Goal: Task Accomplishment & Management: Use online tool/utility

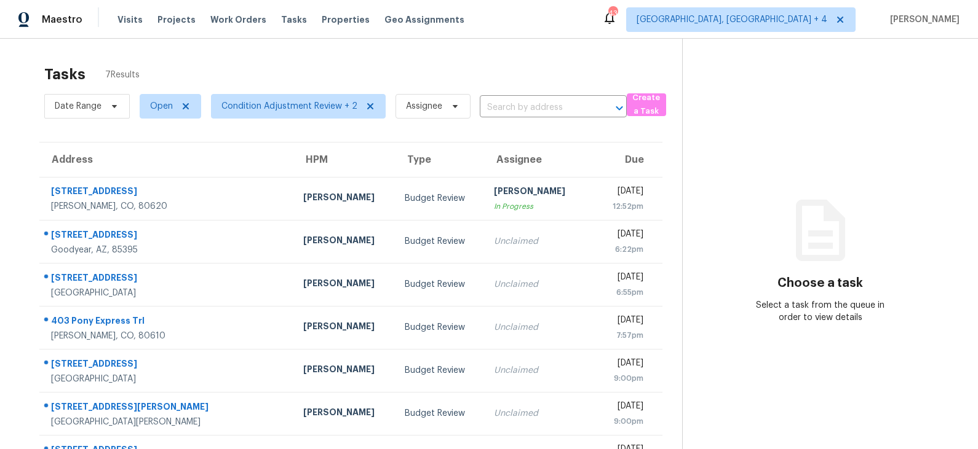
scroll to position [38, 0]
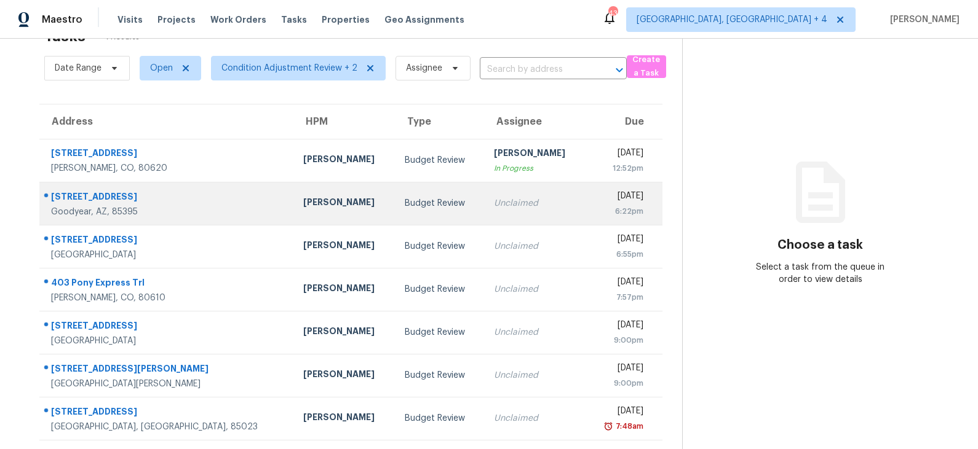
click at [395, 196] on td "Budget Review" at bounding box center [439, 203] width 89 height 43
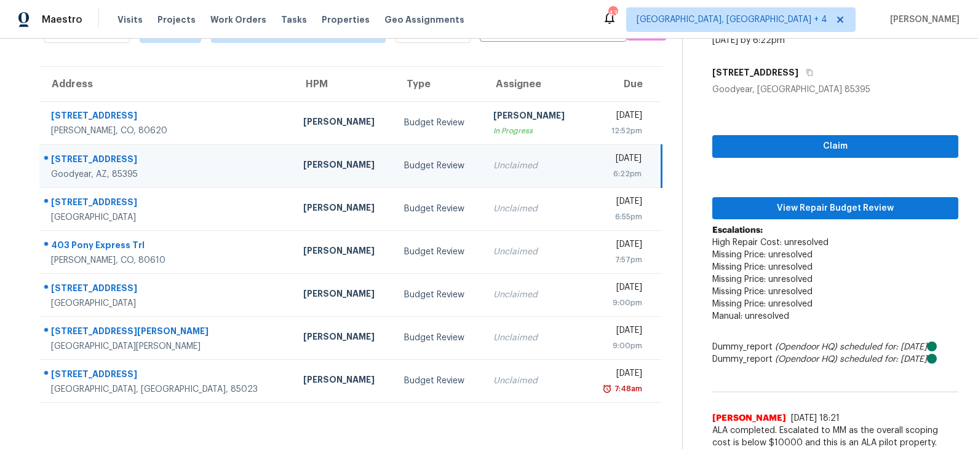
scroll to position [81, 0]
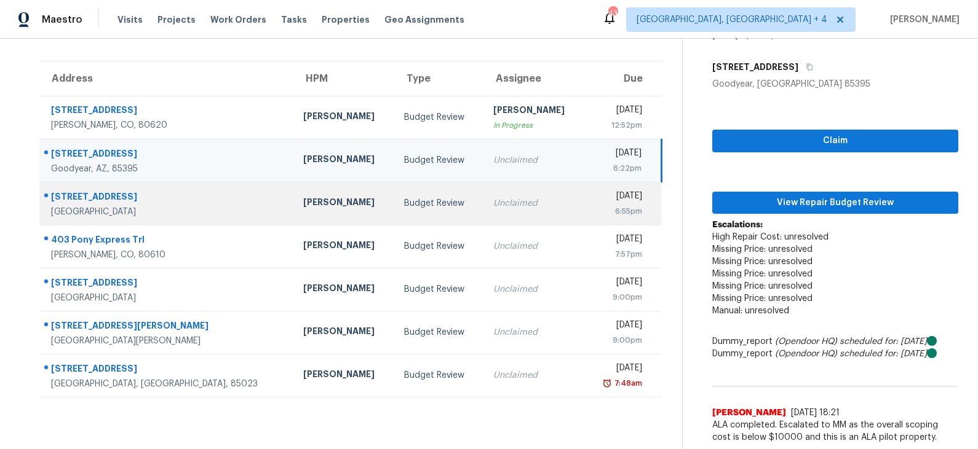
click at [404, 199] on div "Budget Review" at bounding box center [438, 203] width 69 height 12
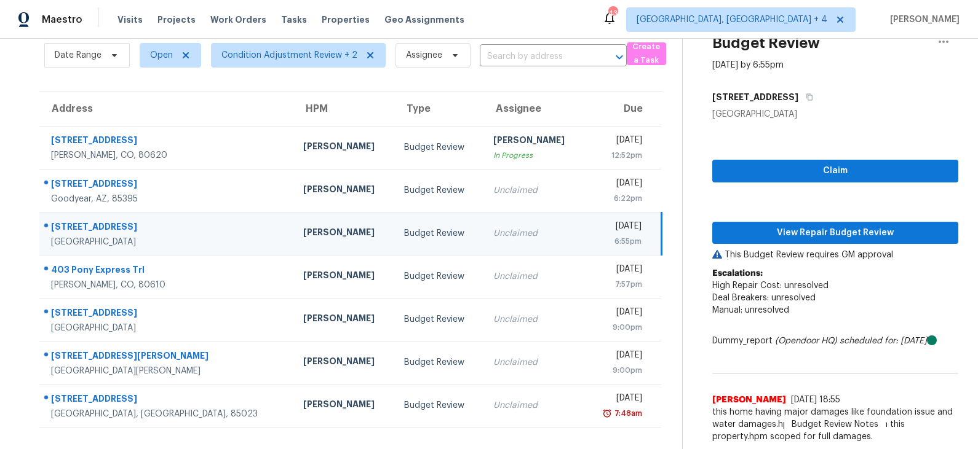
scroll to position [50, 0]
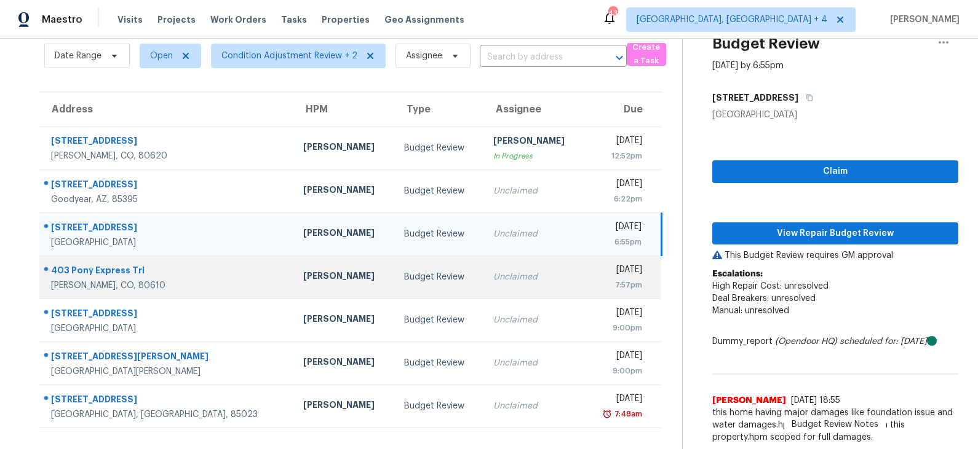
click at [404, 282] on div "Budget Review" at bounding box center [438, 277] width 69 height 12
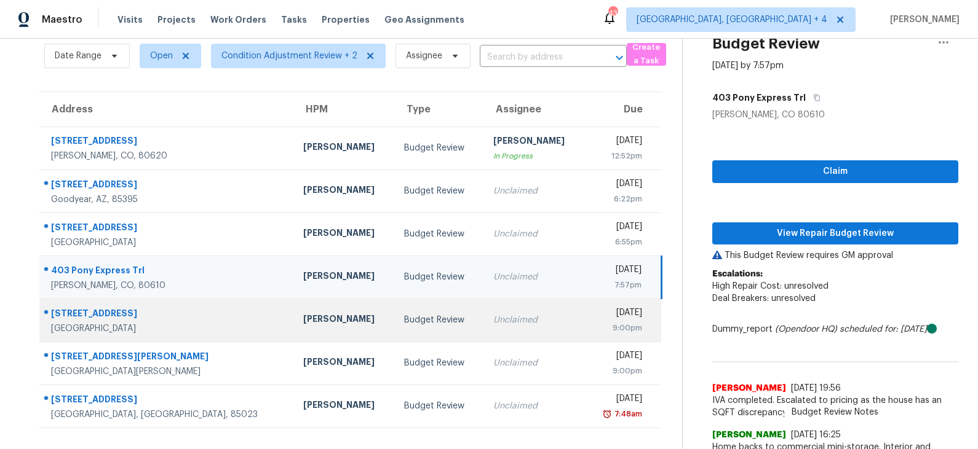
click at [404, 315] on div "Budget Review" at bounding box center [438, 320] width 69 height 12
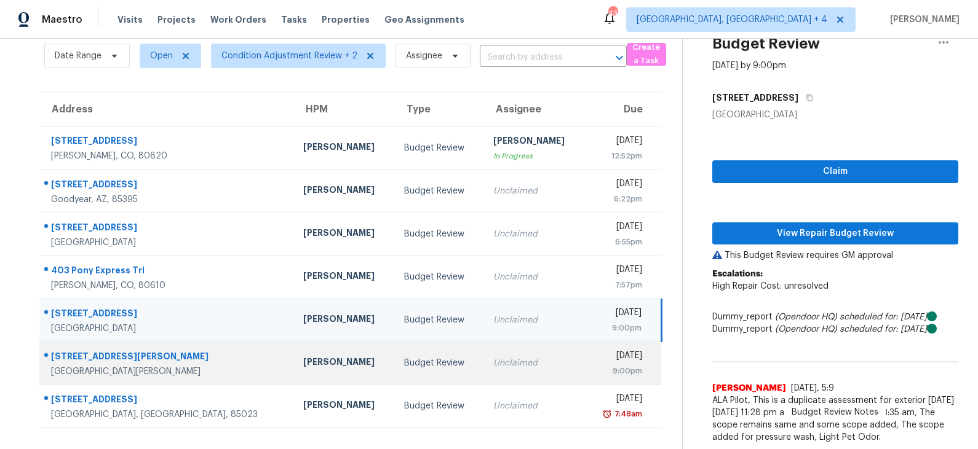
click at [404, 361] on div "Budget Review" at bounding box center [438, 363] width 69 height 12
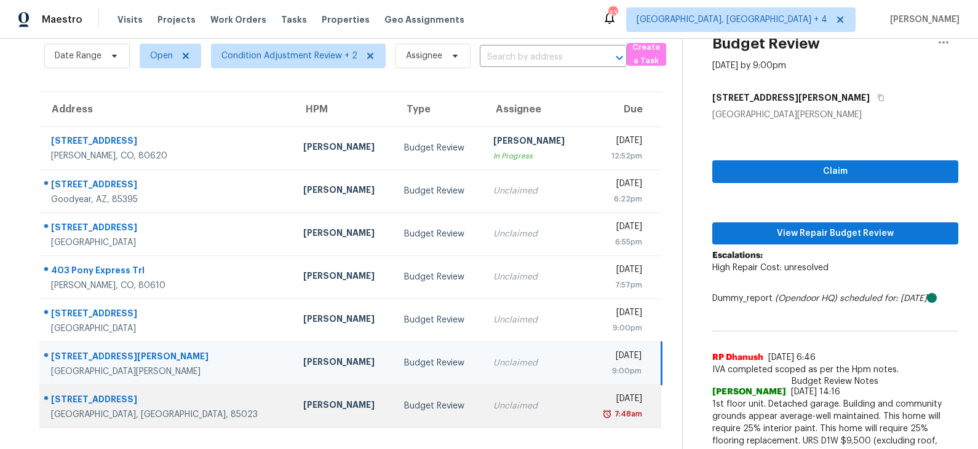
click at [404, 411] on div "Budget Review" at bounding box center [438, 406] width 69 height 12
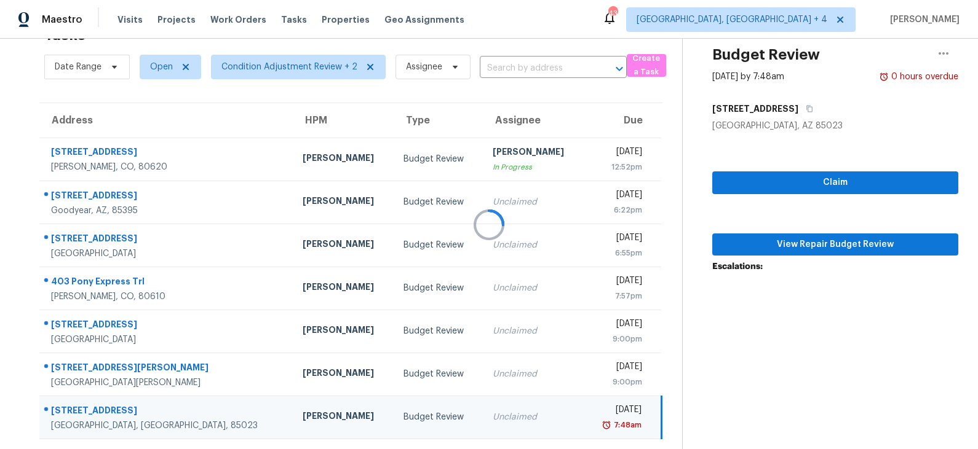
scroll to position [38, 0]
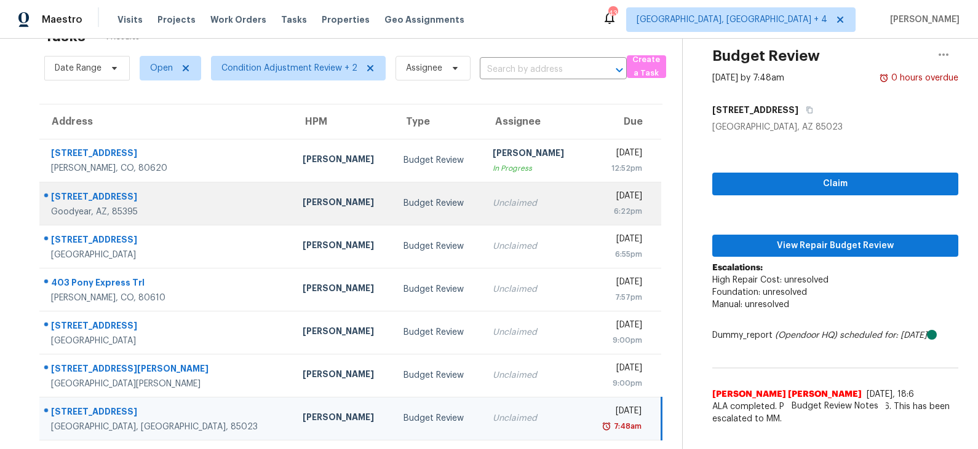
click at [403, 197] on div "Budget Review" at bounding box center [437, 203] width 69 height 12
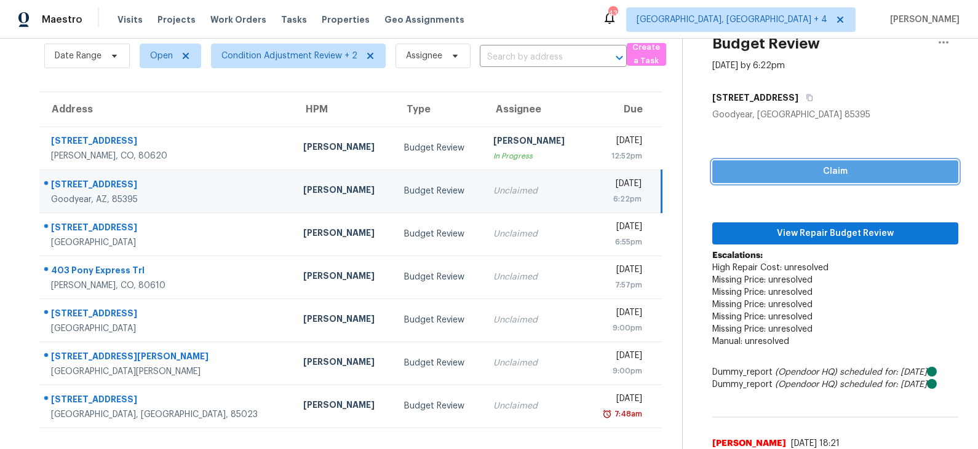
click at [818, 170] on span "Claim" at bounding box center [835, 171] width 226 height 15
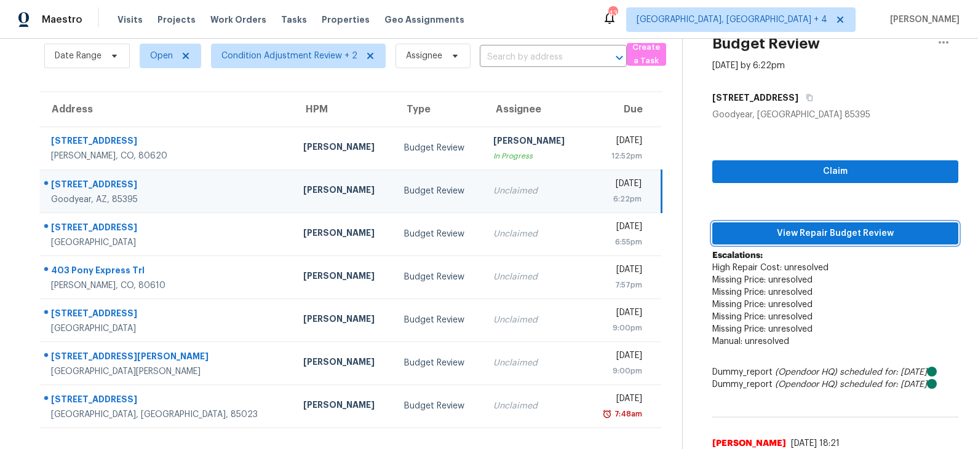
click at [793, 232] on span "View Repair Budget Review" at bounding box center [835, 233] width 226 height 15
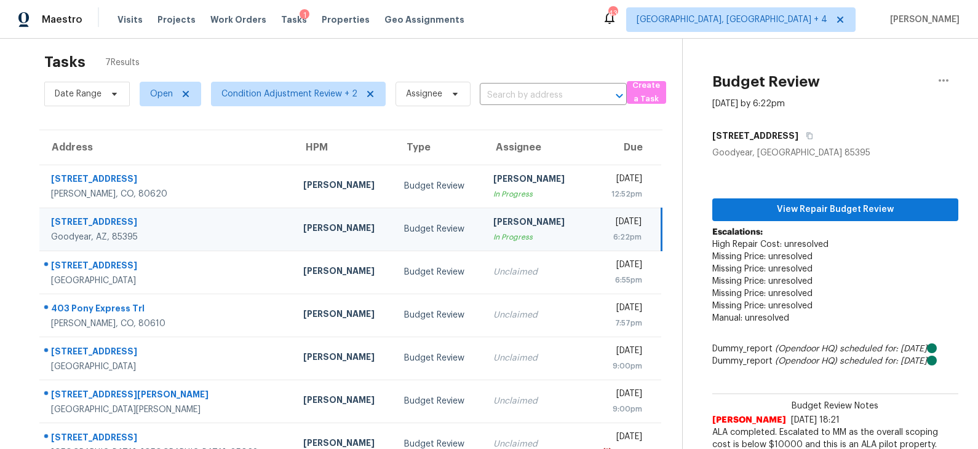
scroll to position [0, 0]
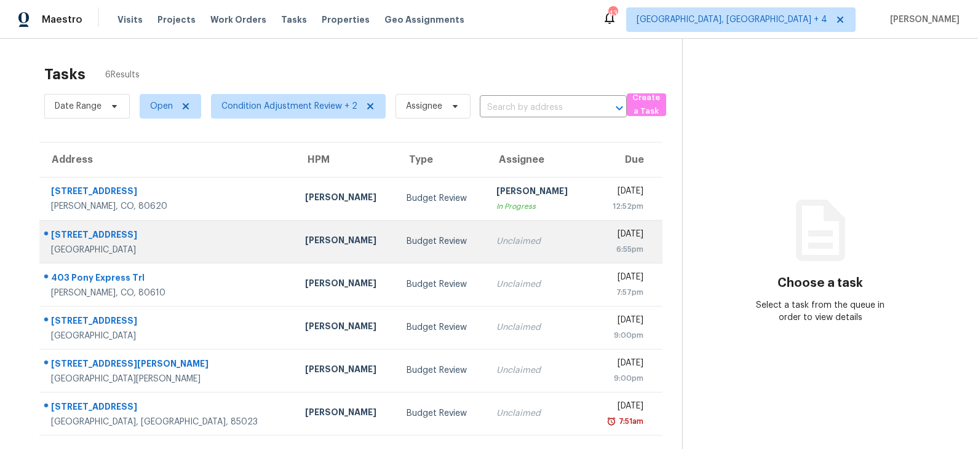
click at [406, 247] on div "Budget Review" at bounding box center [441, 242] width 70 height 12
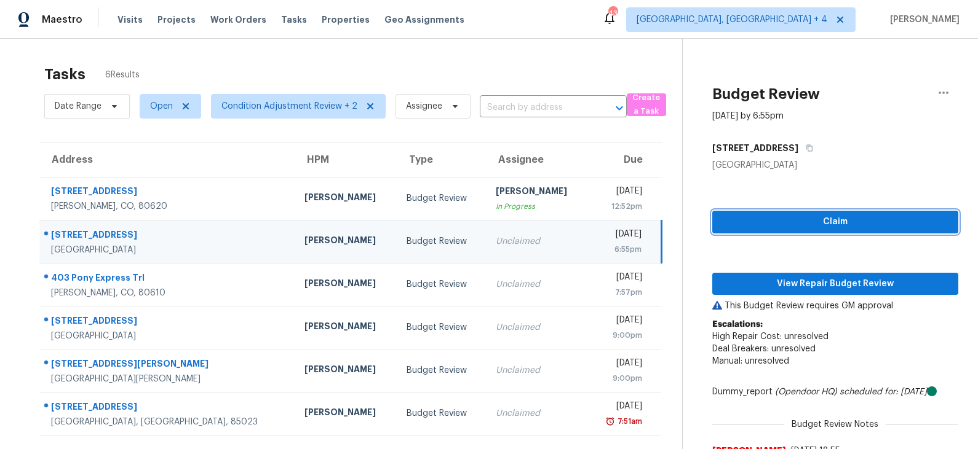
click at [817, 221] on span "Claim" at bounding box center [835, 222] width 226 height 15
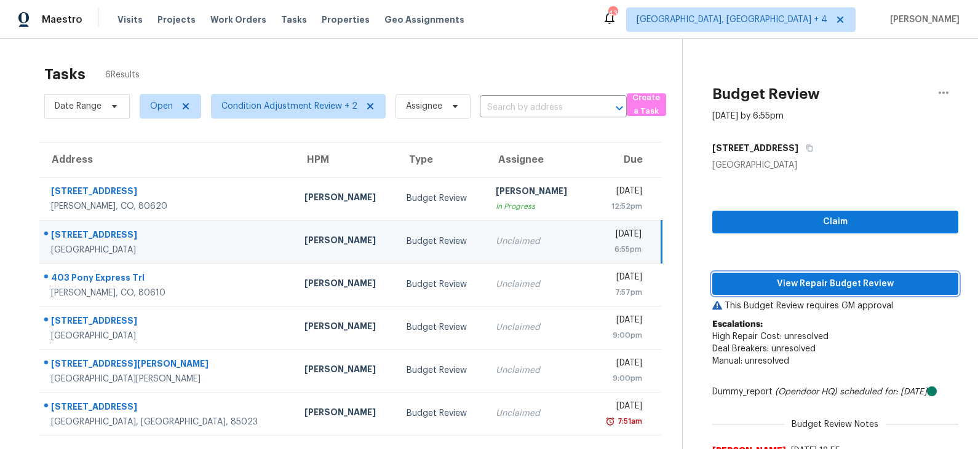
click at [794, 290] on span "View Repair Budget Review" at bounding box center [835, 284] width 226 height 15
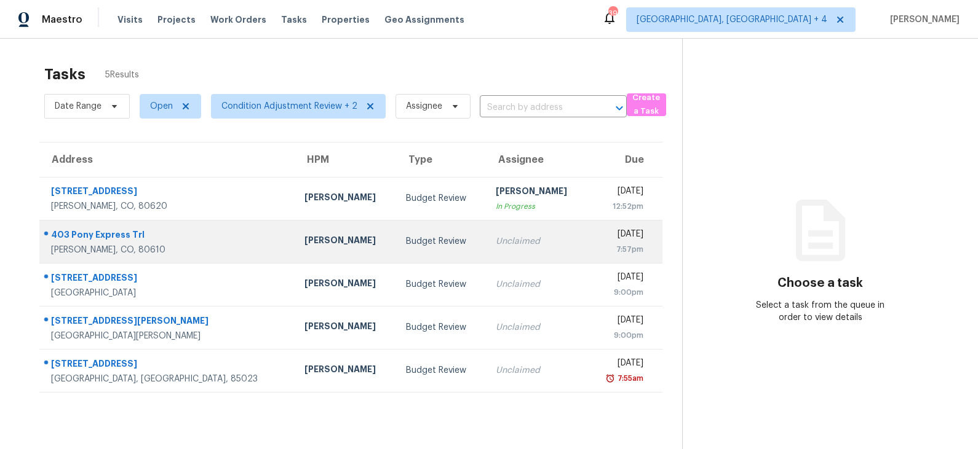
click at [396, 240] on td "Budget Review" at bounding box center [440, 241] width 89 height 43
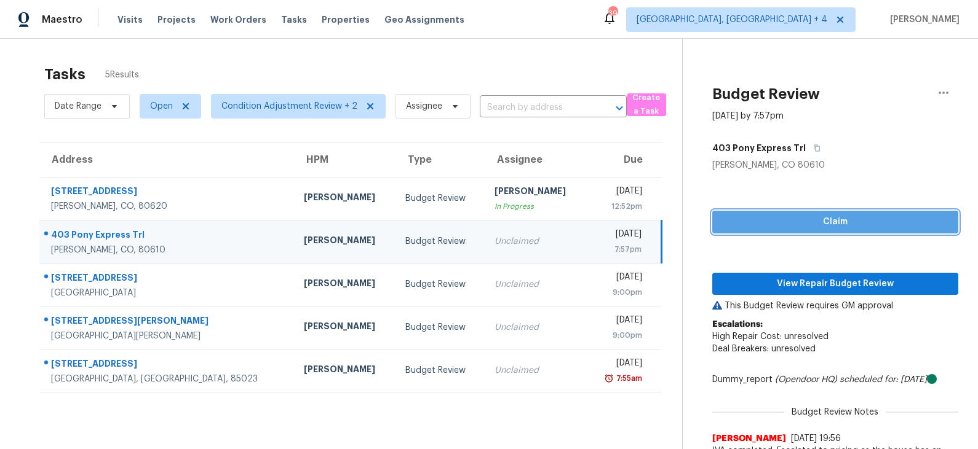
click at [835, 221] on span "Claim" at bounding box center [835, 222] width 226 height 15
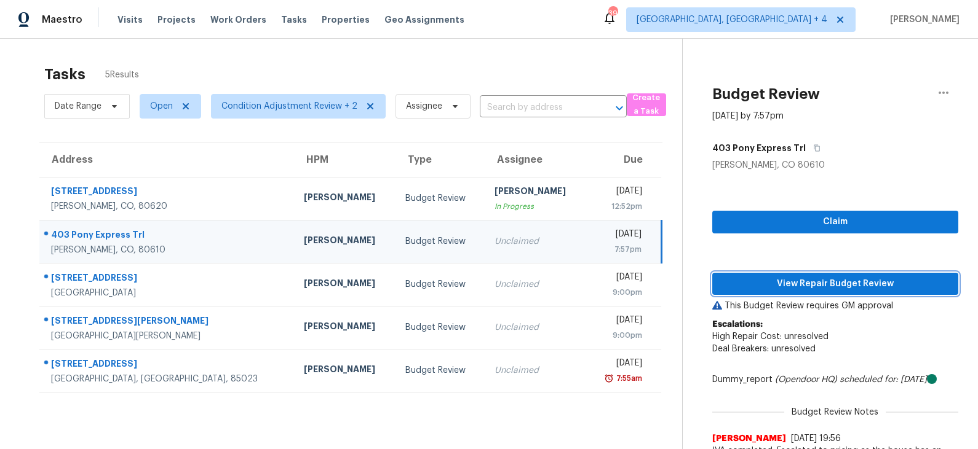
click at [801, 281] on span "View Repair Budget Review" at bounding box center [835, 284] width 226 height 15
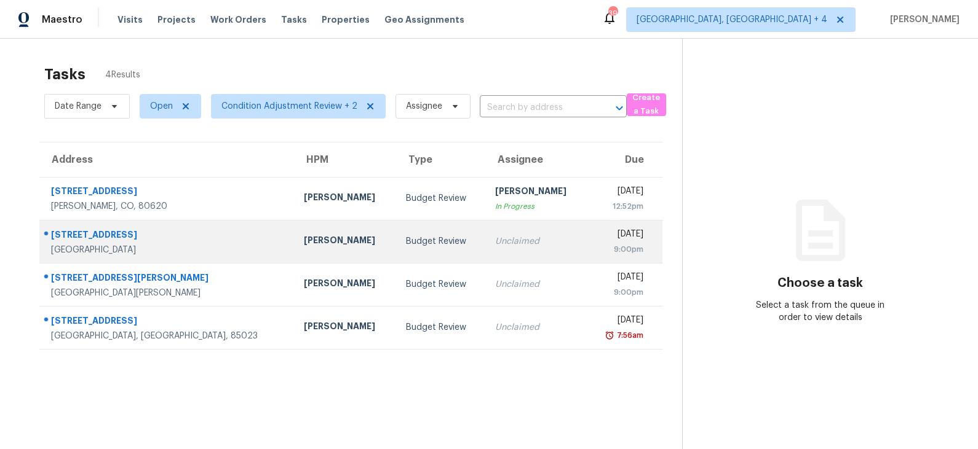
click at [406, 246] on div "Budget Review" at bounding box center [440, 242] width 69 height 12
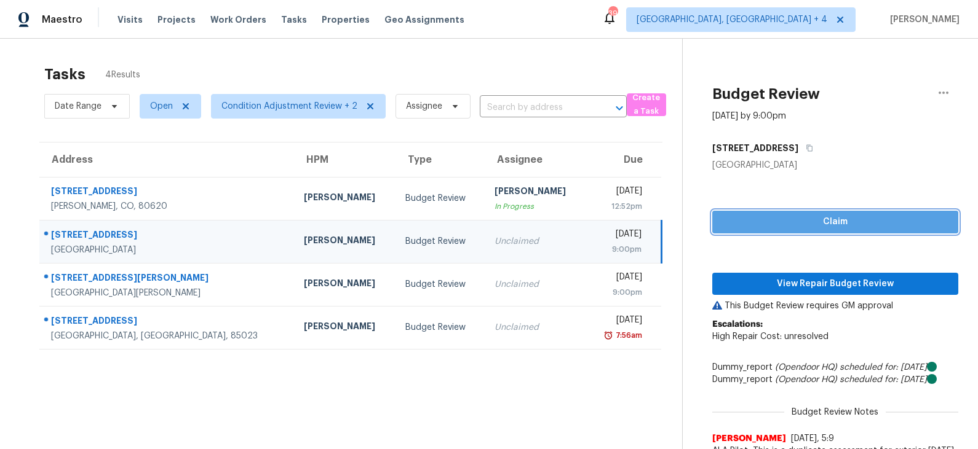
click at [831, 228] on span "Claim" at bounding box center [835, 222] width 226 height 15
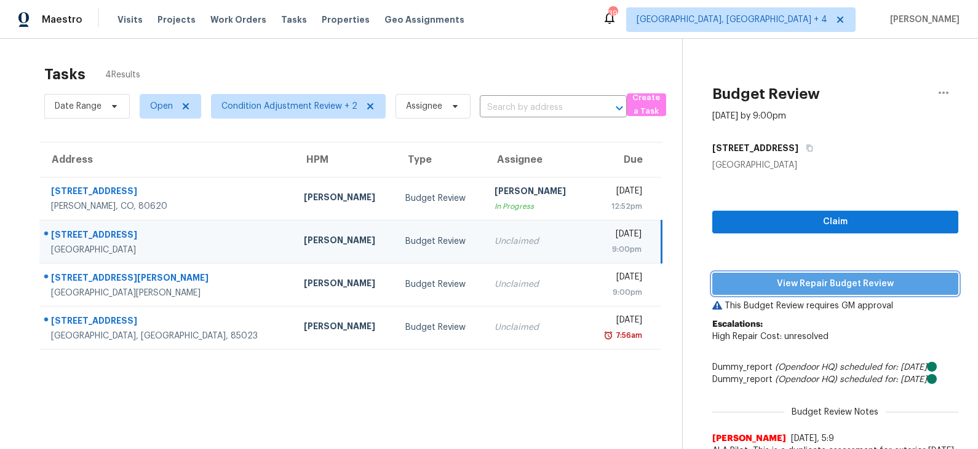
click at [802, 284] on span "View Repair Budget Review" at bounding box center [835, 284] width 226 height 15
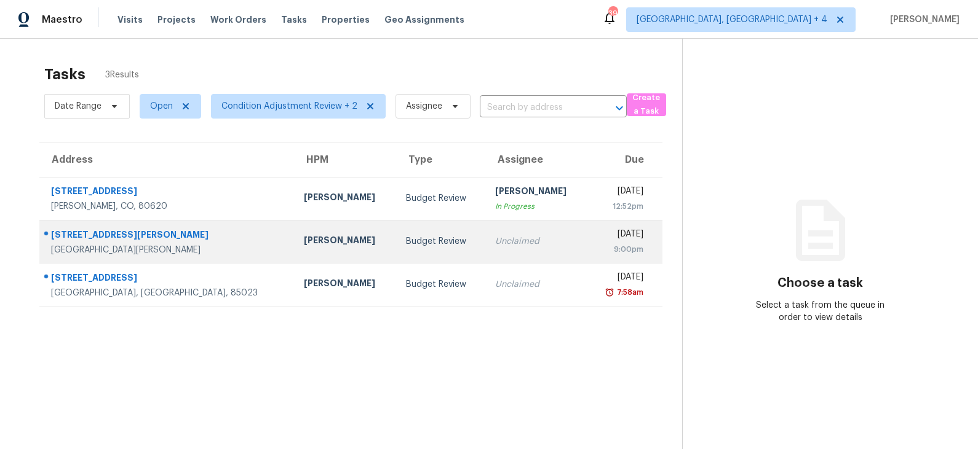
click at [419, 242] on div "Budget Review" at bounding box center [440, 242] width 69 height 12
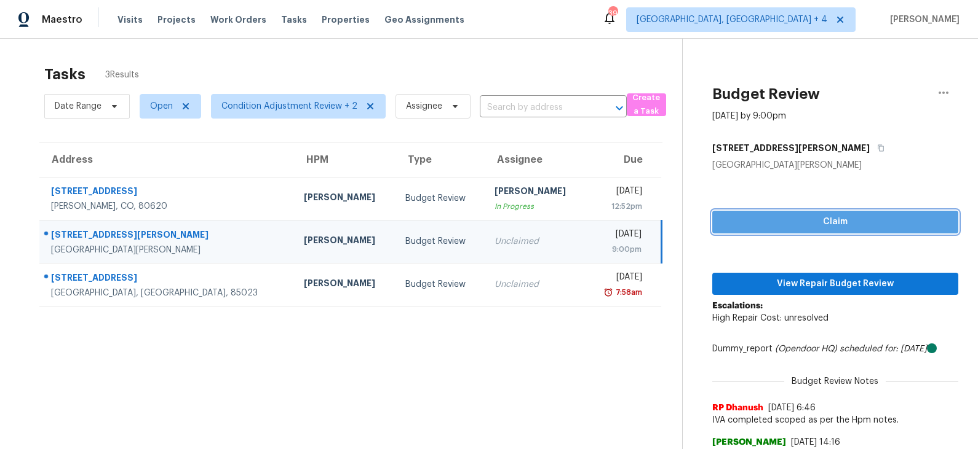
click at [837, 222] on span "Claim" at bounding box center [835, 222] width 226 height 15
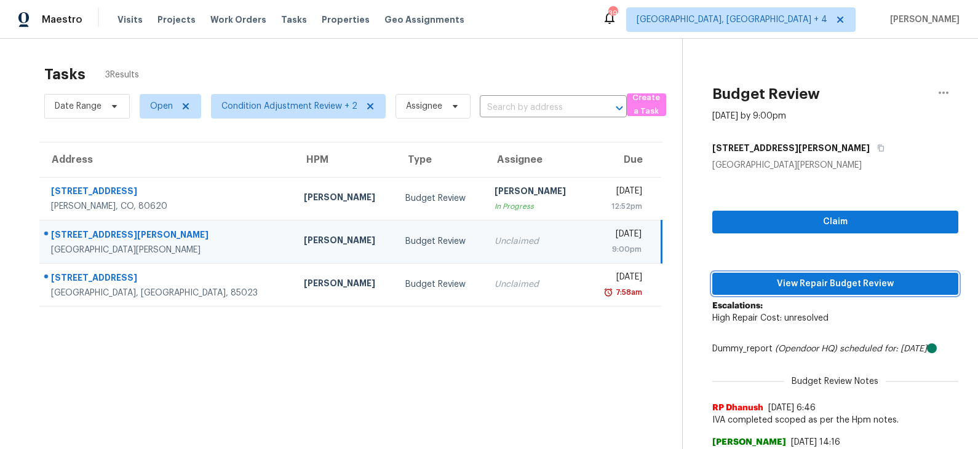
click at [819, 282] on span "View Repair Budget Review" at bounding box center [835, 284] width 226 height 15
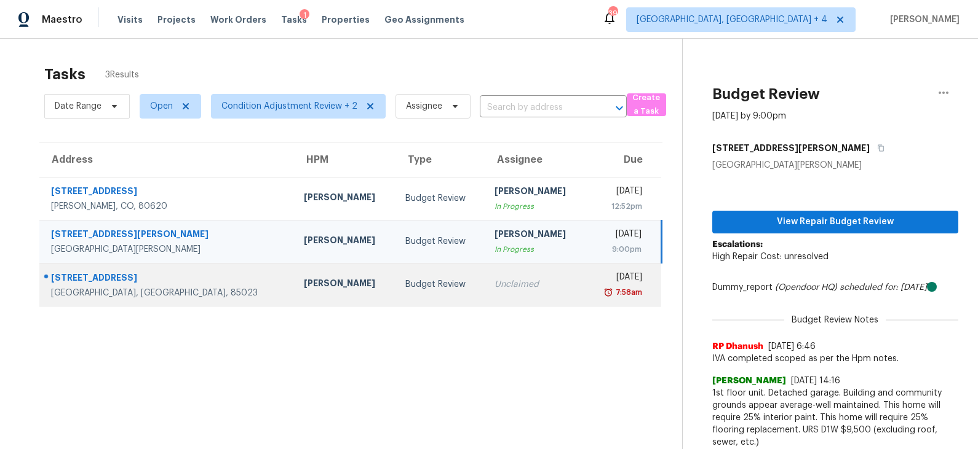
click at [405, 287] on div "Budget Review" at bounding box center [439, 285] width 69 height 12
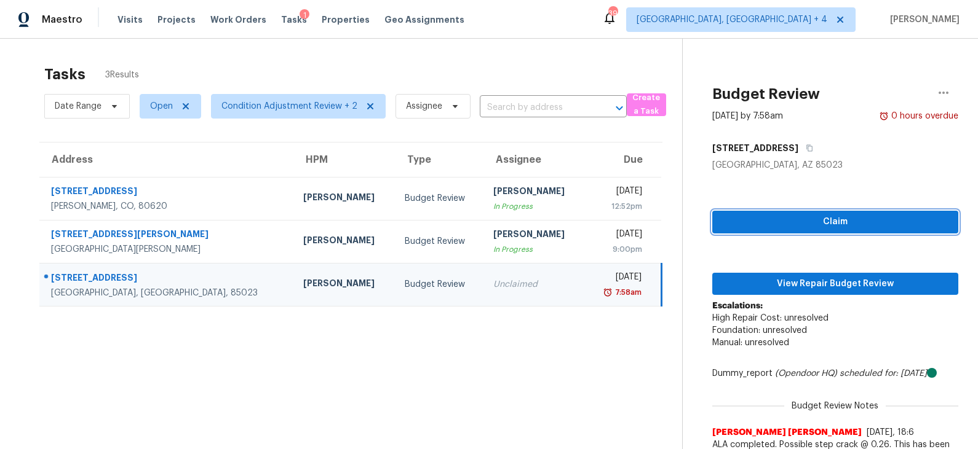
click at [794, 226] on span "Claim" at bounding box center [835, 222] width 226 height 15
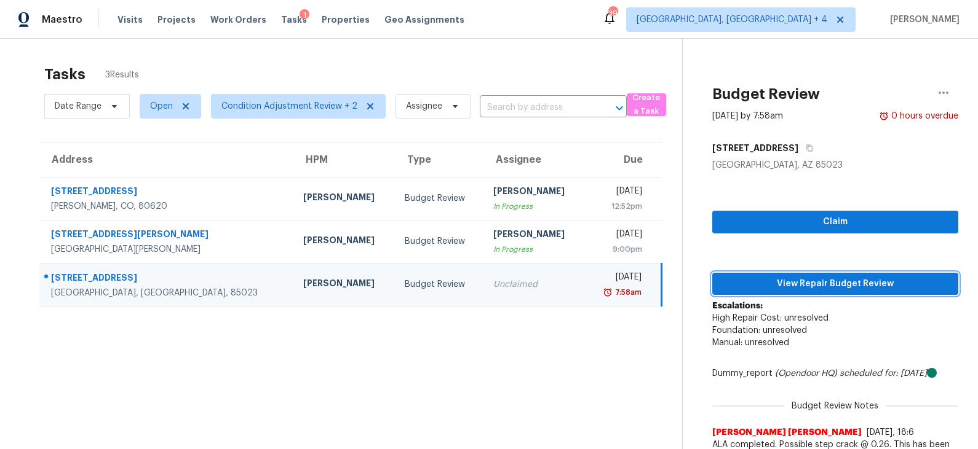
click at [795, 282] on span "View Repair Budget Review" at bounding box center [835, 284] width 226 height 15
